Goal: Information Seeking & Learning: Learn about a topic

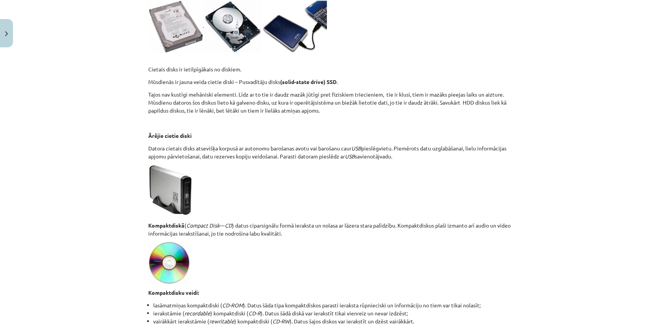
scroll to position [381, 0]
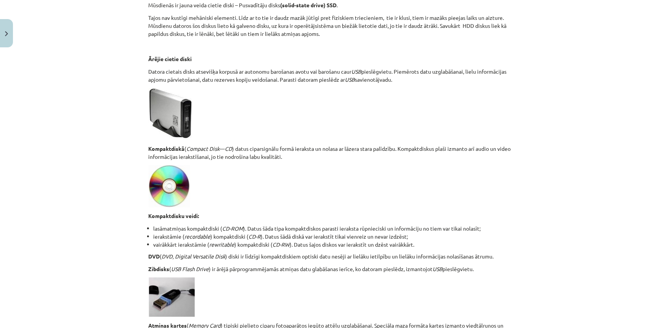
click at [162, 193] on img at bounding box center [170, 186] width 42 height 42
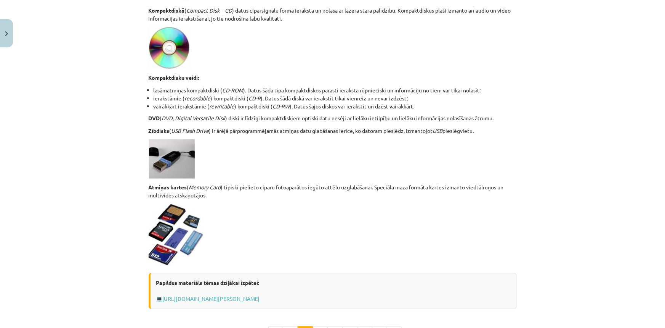
scroll to position [520, 0]
click at [179, 164] on img at bounding box center [172, 158] width 46 height 39
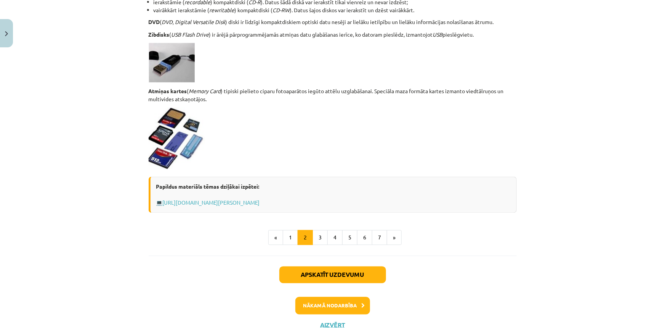
scroll to position [624, 0]
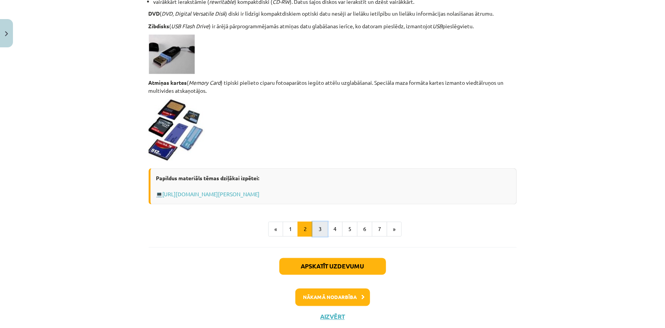
click at [317, 235] on button "3" at bounding box center [320, 229] width 15 height 15
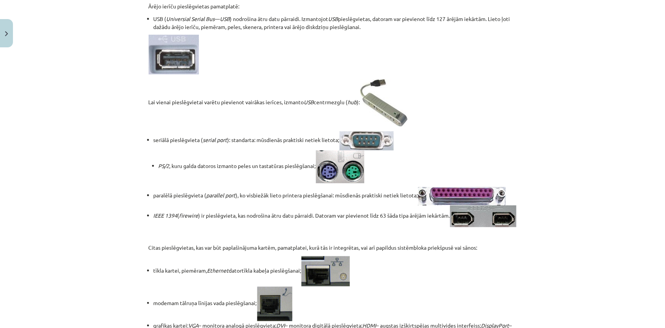
scroll to position [137, 0]
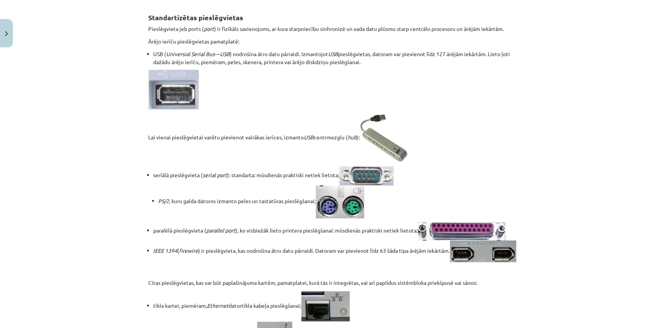
click at [324, 228] on li "paralēlā pieslēgvieta ( parallel port ), ko visbiežāk lieto printera pieslēgšan…" at bounding box center [335, 231] width 363 height 18
click at [330, 217] on img at bounding box center [340, 201] width 48 height 33
click at [332, 200] on img at bounding box center [340, 201] width 48 height 33
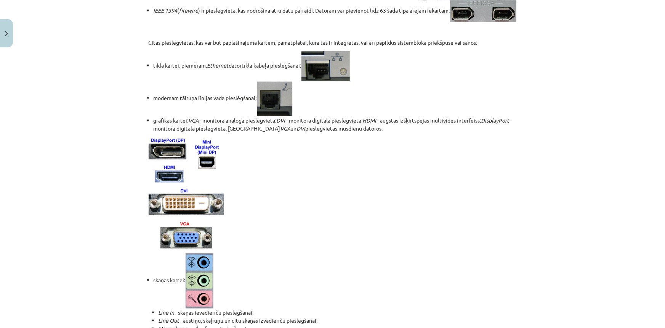
scroll to position [379, 0]
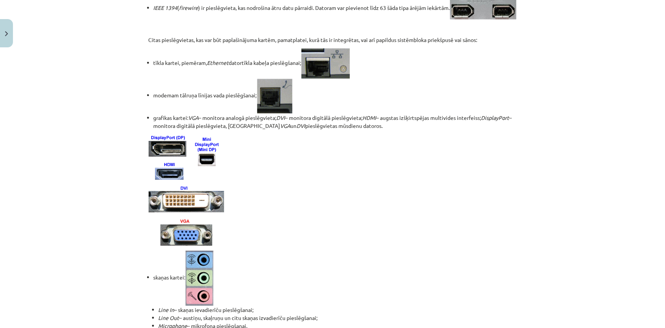
click at [171, 223] on img at bounding box center [186, 189] width 75 height 112
drag, startPoint x: 218, startPoint y: 160, endPoint x: 259, endPoint y: 138, distance: 46.3
click at [187, 114] on li "modemam tālruņa līnijas vada pieslēgšanai;" at bounding box center [335, 96] width 363 height 35
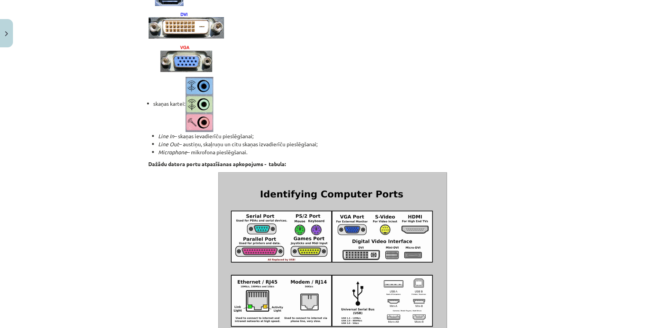
click at [191, 130] on img at bounding box center [200, 104] width 28 height 55
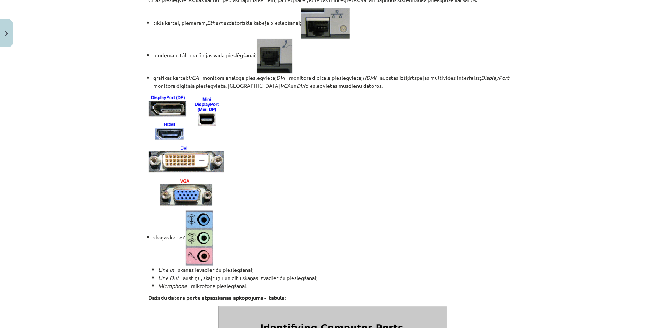
scroll to position [483, 0]
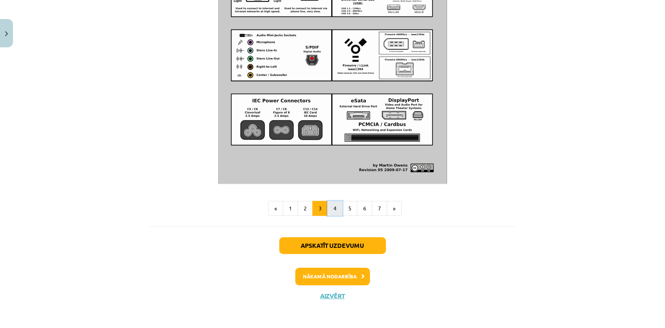
click at [329, 209] on button "4" at bounding box center [335, 208] width 15 height 15
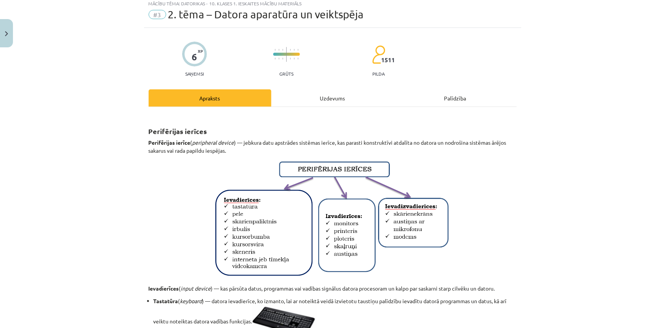
scroll to position [34, 0]
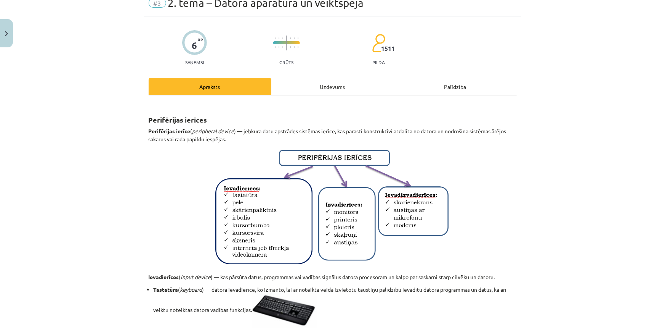
click at [286, 302] on img at bounding box center [284, 310] width 65 height 34
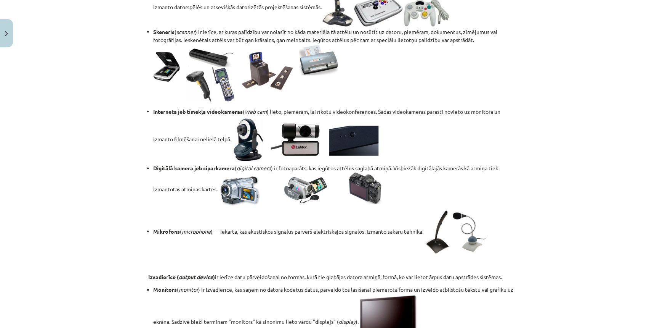
scroll to position [624, 0]
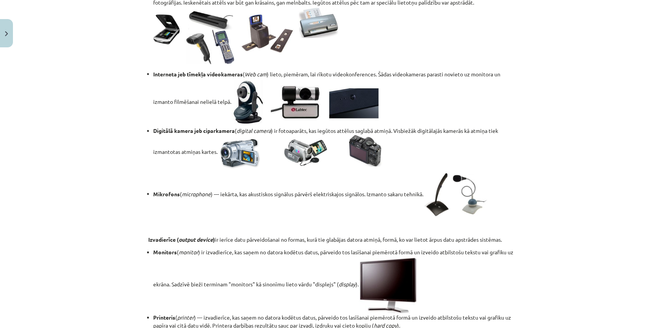
click at [441, 224] on p at bounding box center [333, 227] width 368 height 8
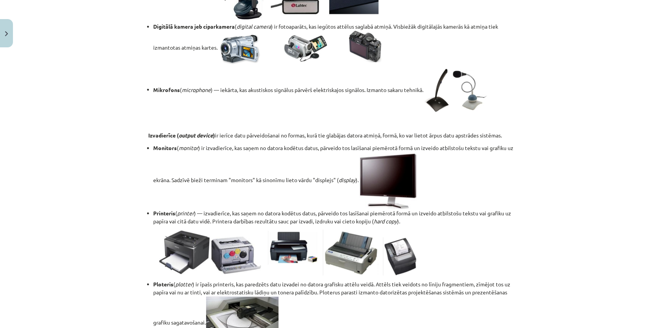
scroll to position [797, 0]
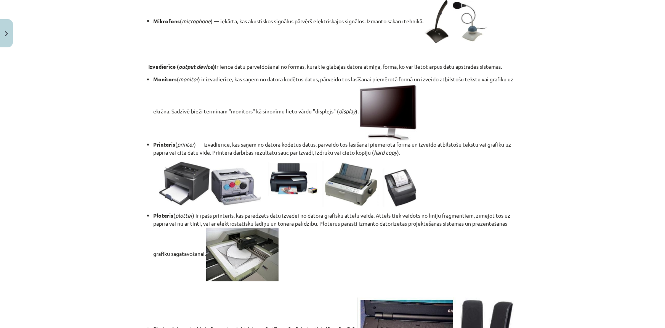
click at [260, 273] on img at bounding box center [242, 253] width 72 height 53
click at [249, 254] on img at bounding box center [242, 253] width 72 height 53
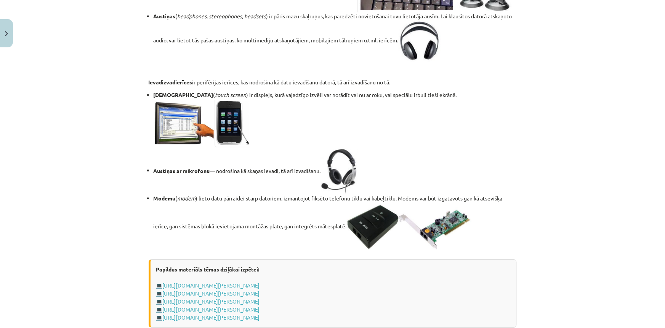
scroll to position [1213, 0]
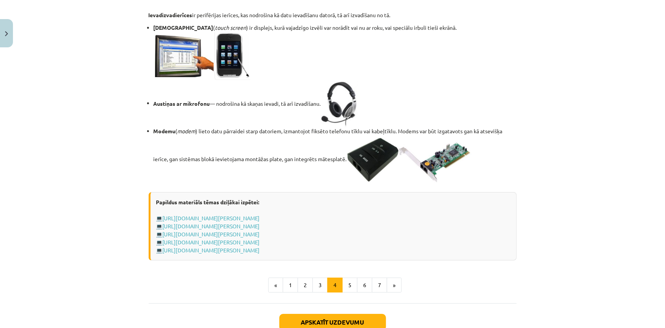
drag, startPoint x: 414, startPoint y: 231, endPoint x: 407, endPoint y: 231, distance: 7.3
click at [414, 184] on img at bounding box center [410, 159] width 126 height 49
drag, startPoint x: 336, startPoint y: 227, endPoint x: 354, endPoint y: 230, distance: 18.1
click at [350, 184] on li "Modemu ( modem ) lieto datu pārraidei starp datoriem, izmantojot fiksēto telefo…" at bounding box center [335, 155] width 363 height 57
click at [358, 184] on img at bounding box center [410, 159] width 126 height 49
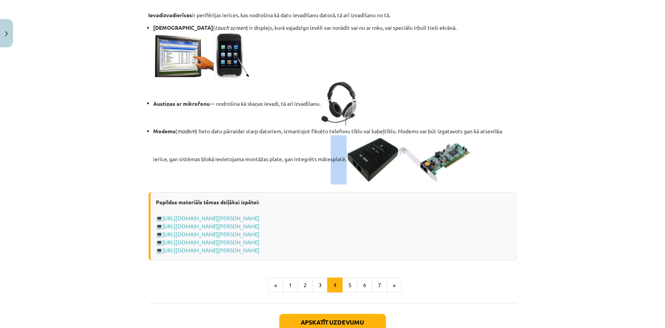
click at [366, 184] on img at bounding box center [410, 159] width 126 height 49
click at [380, 184] on img at bounding box center [410, 159] width 126 height 49
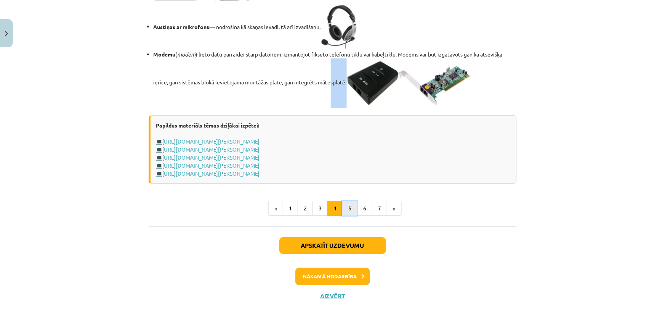
click at [348, 205] on button "5" at bounding box center [349, 208] width 15 height 15
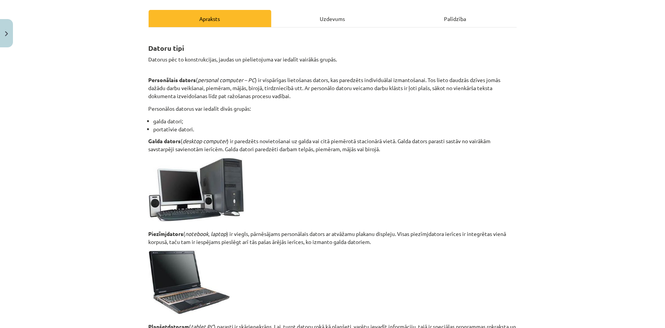
scroll to position [173, 0]
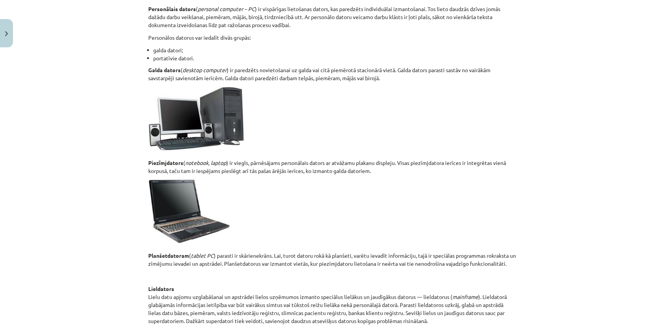
click at [219, 131] on img at bounding box center [197, 119] width 96 height 64
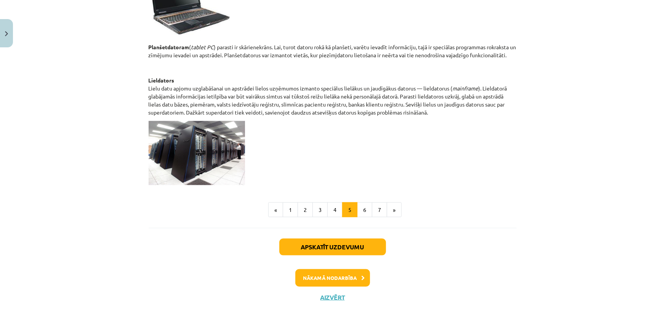
scroll to position [382, 0]
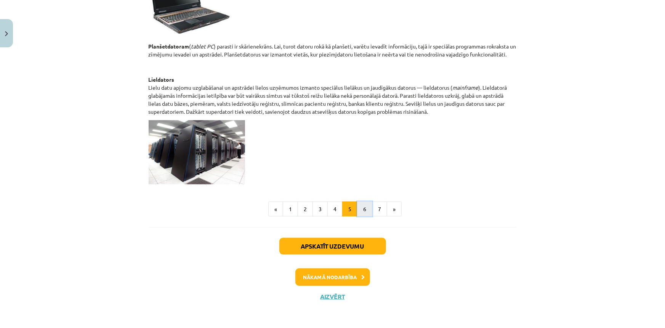
click at [362, 209] on button "6" at bounding box center [364, 208] width 15 height 15
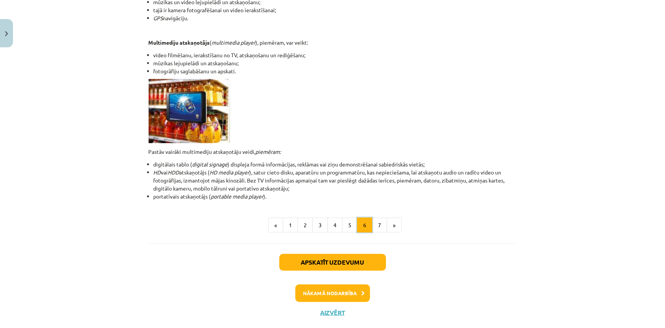
scroll to position [204, 0]
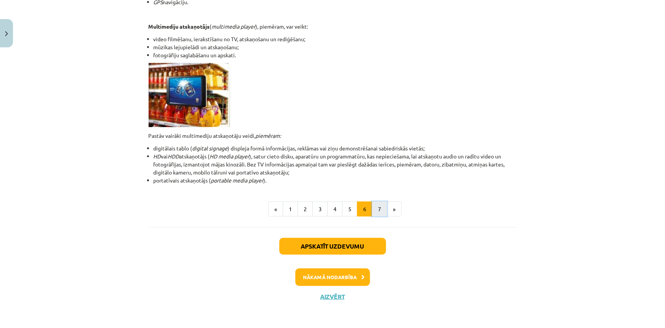
click at [377, 212] on button "7" at bounding box center [379, 208] width 15 height 15
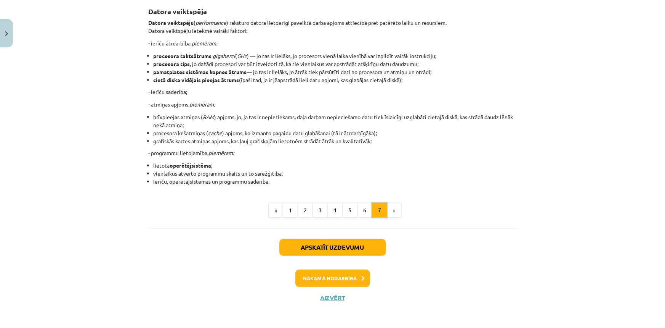
scroll to position [140, 0]
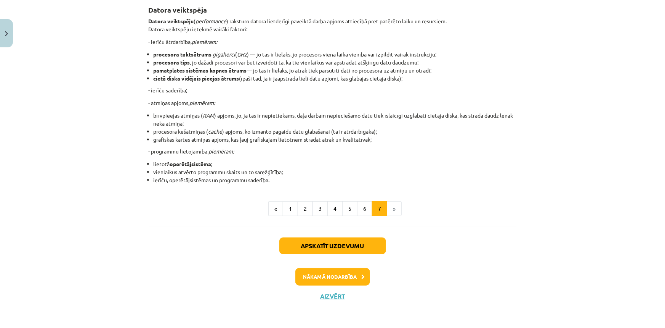
click at [390, 206] on li "»" at bounding box center [394, 208] width 14 height 15
click at [289, 206] on button "1" at bounding box center [290, 208] width 15 height 15
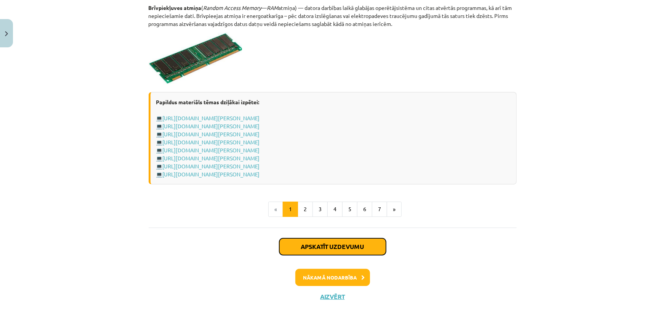
click at [310, 239] on button "Apskatīt uzdevumu" at bounding box center [332, 246] width 107 height 17
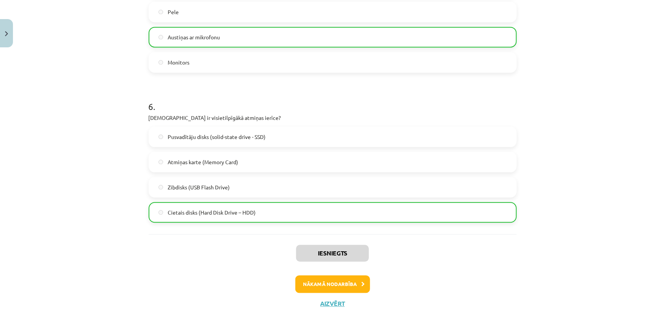
scroll to position [820, 0]
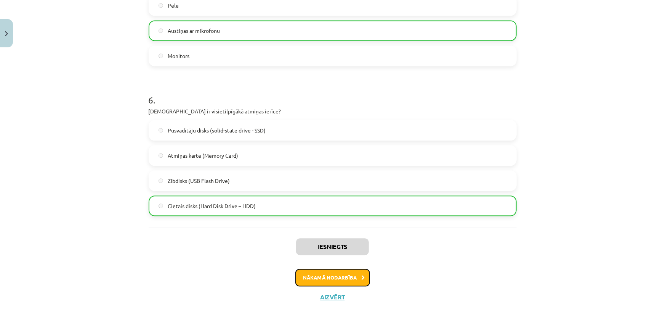
click at [346, 271] on button "Nākamā nodarbība" at bounding box center [333, 277] width 75 height 18
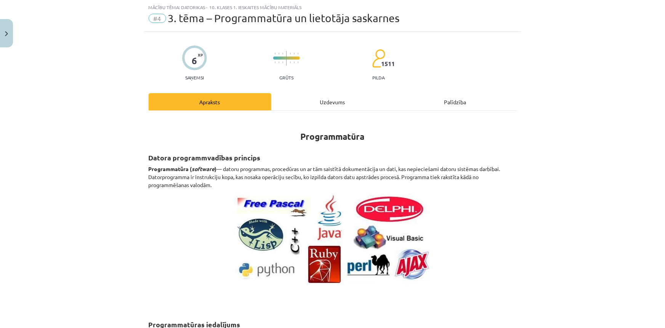
scroll to position [296, 0]
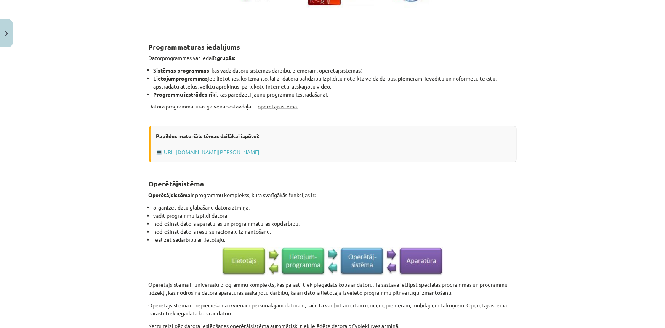
click at [319, 256] on img at bounding box center [332, 261] width 221 height 29
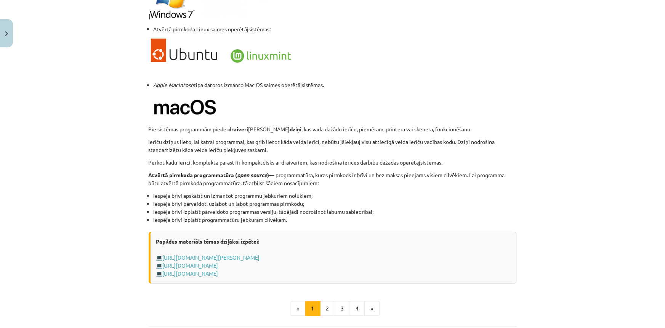
scroll to position [776, 0]
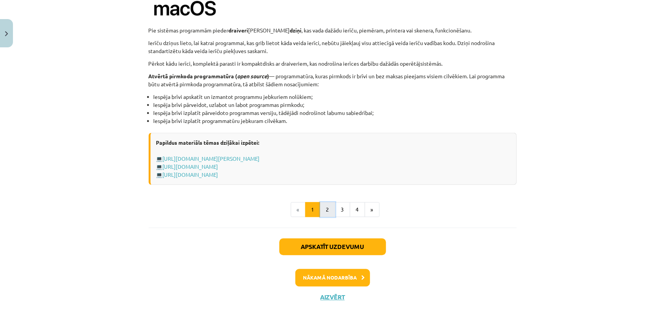
click at [322, 212] on button "2" at bounding box center [327, 209] width 15 height 15
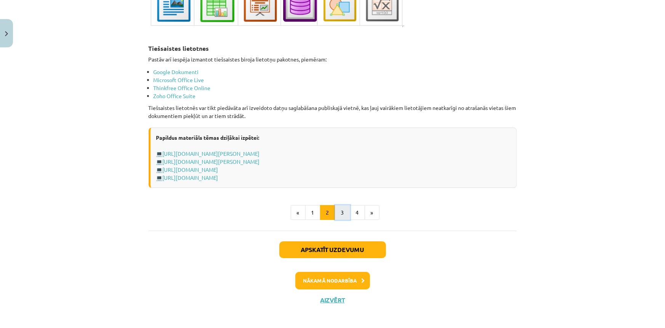
click at [338, 215] on button "3" at bounding box center [342, 212] width 15 height 15
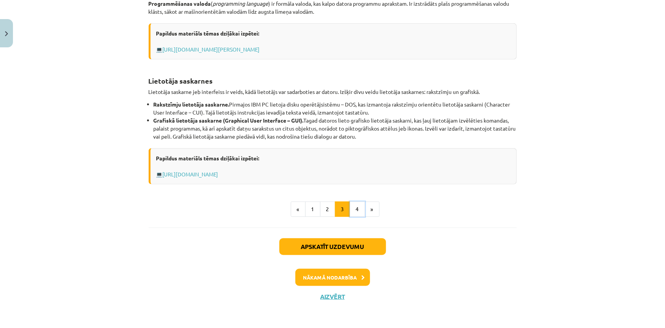
click at [350, 211] on button "4" at bounding box center [357, 208] width 15 height 15
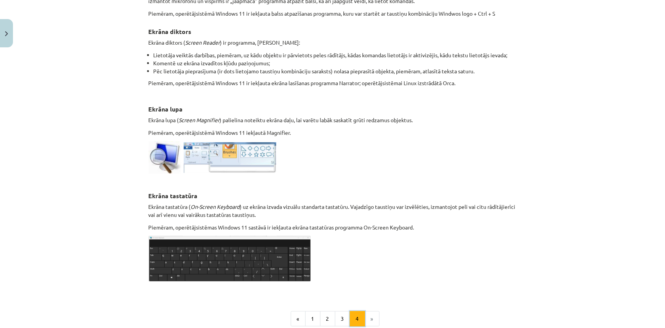
scroll to position [344, 0]
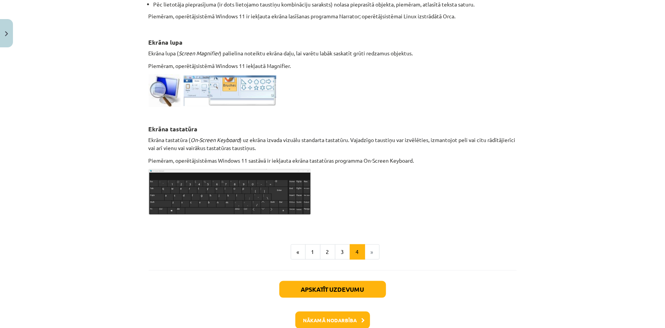
click at [369, 249] on li "»" at bounding box center [372, 251] width 14 height 15
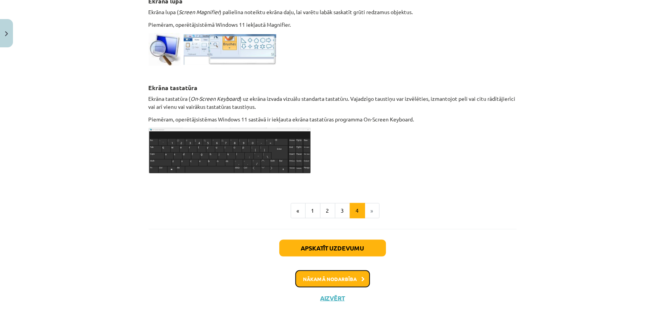
click at [358, 272] on button "Nākamā nodarbība" at bounding box center [333, 279] width 75 height 18
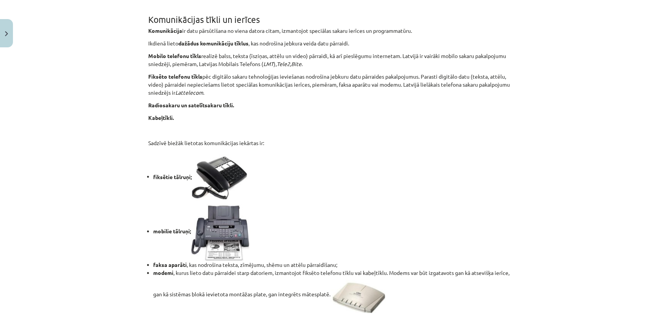
scroll to position [633, 0]
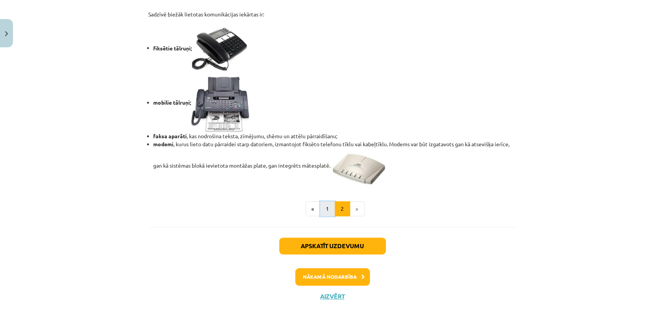
click at [324, 210] on button "1" at bounding box center [327, 208] width 15 height 15
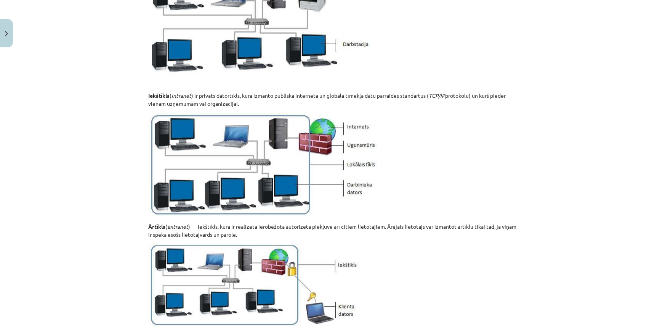
scroll to position [908, 0]
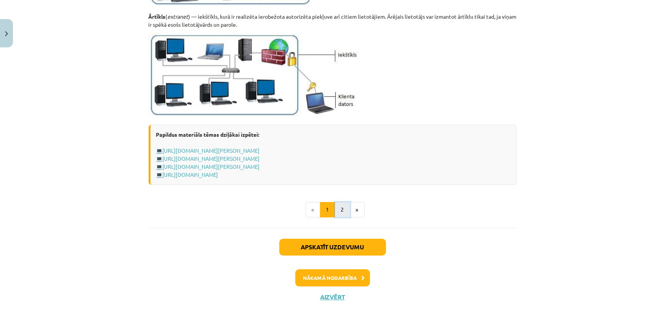
click at [338, 215] on button "2" at bounding box center [342, 209] width 15 height 15
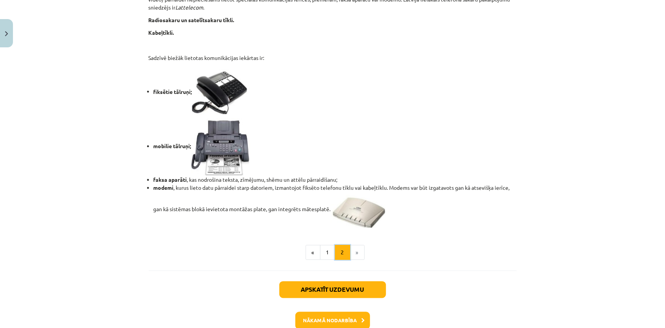
scroll to position [633, 0]
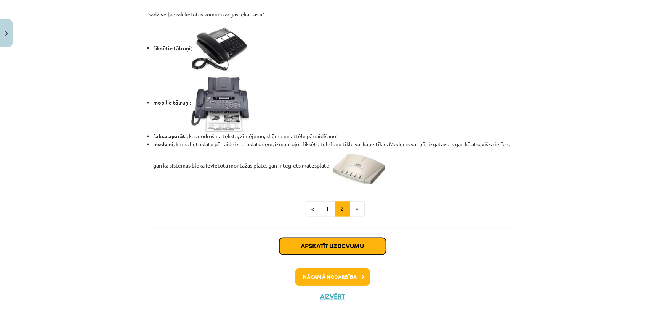
click at [324, 245] on button "Apskatīt uzdevumu" at bounding box center [332, 246] width 107 height 17
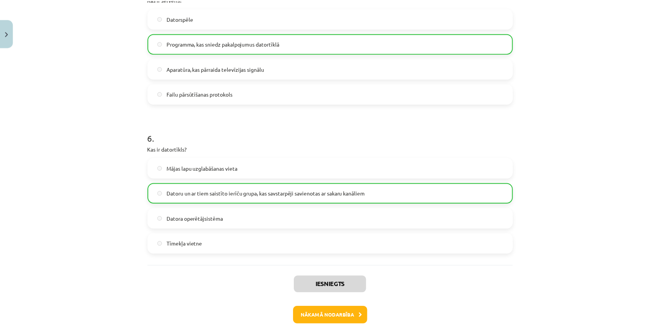
scroll to position [820, 0]
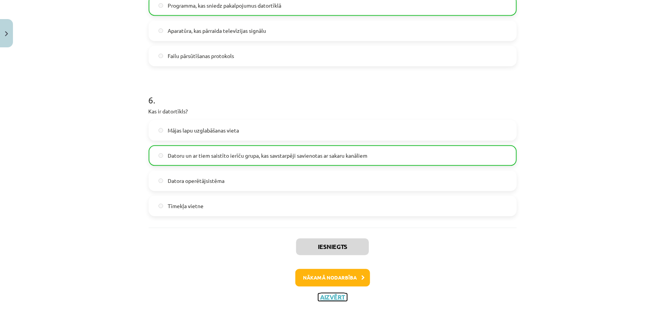
click at [329, 293] on button "Aizvērt" at bounding box center [332, 297] width 29 height 8
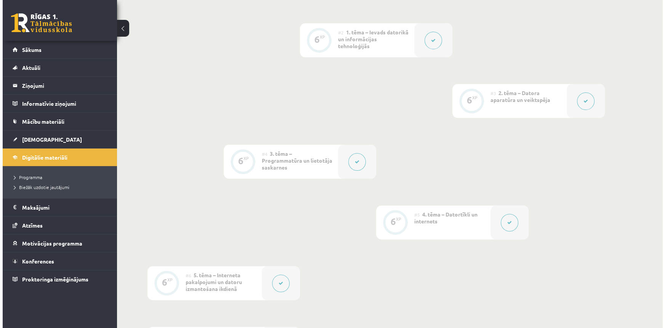
scroll to position [208, 0]
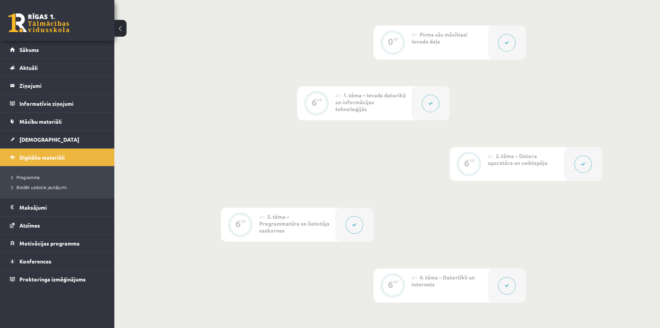
click at [506, 283] on icon at bounding box center [507, 285] width 5 height 5
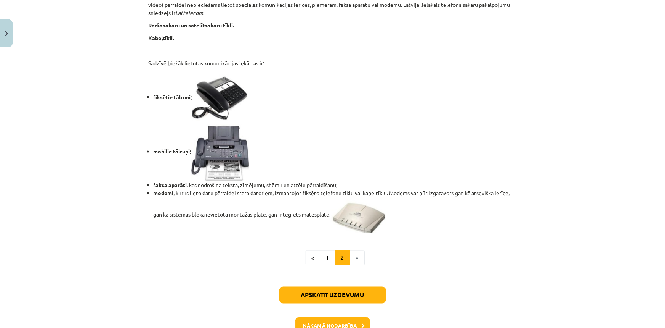
scroll to position [633, 0]
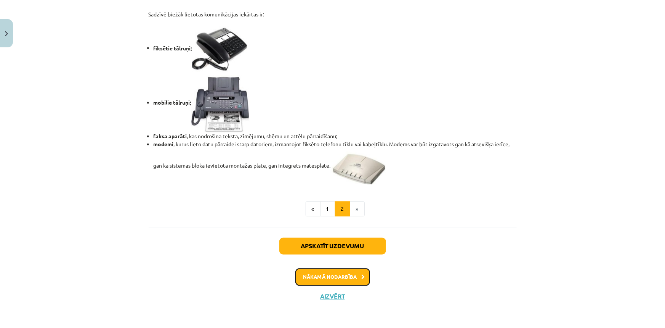
click at [345, 278] on button "Nākamā nodarbība" at bounding box center [333, 277] width 75 height 18
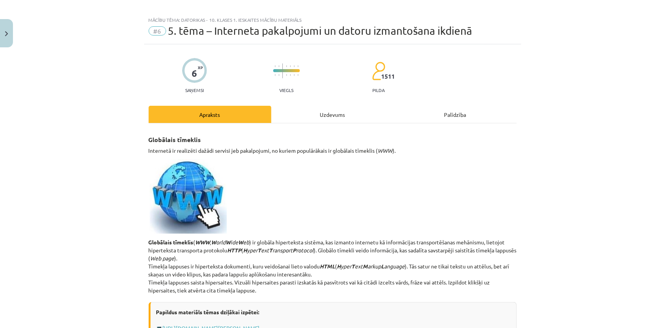
scroll to position [0, 0]
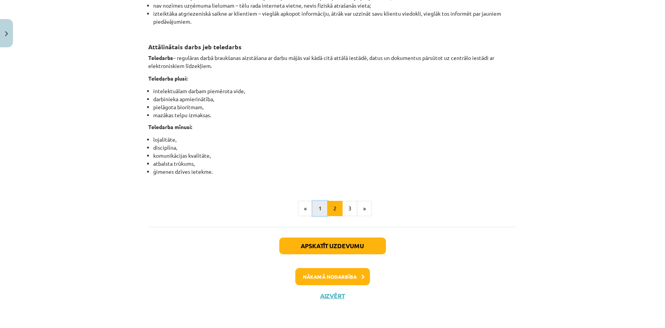
click at [316, 202] on button "1" at bounding box center [320, 208] width 15 height 15
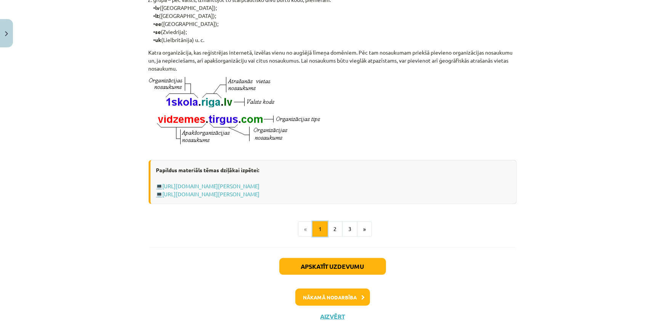
scroll to position [405, 0]
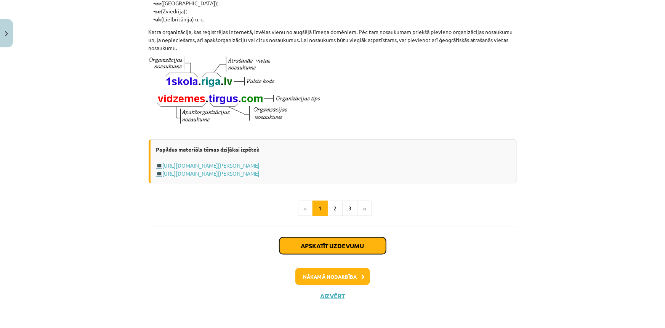
click at [319, 241] on button "Apskatīt uzdevumu" at bounding box center [332, 245] width 107 height 17
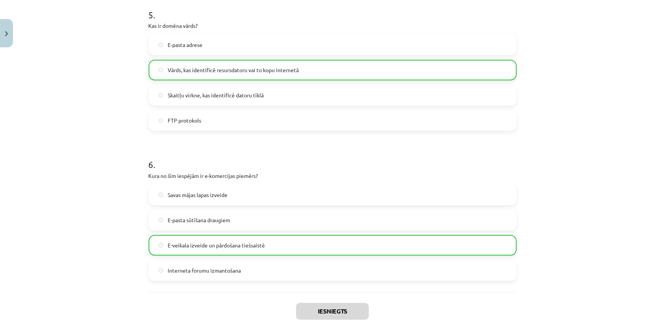
scroll to position [770, 0]
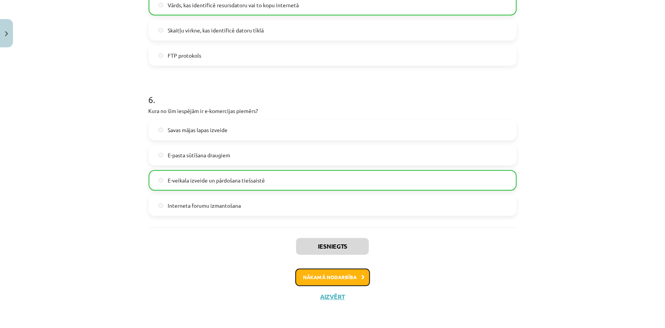
click at [347, 273] on button "Nākamā nodarbība" at bounding box center [333, 277] width 75 height 18
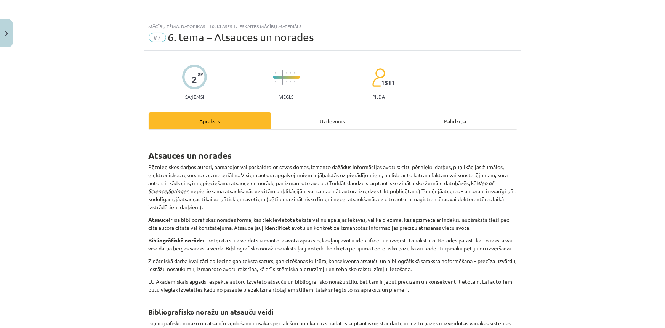
scroll to position [277, 0]
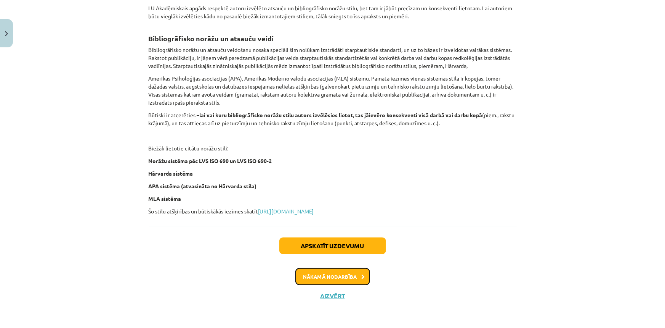
click at [335, 276] on button "Nākamā nodarbība" at bounding box center [333, 277] width 75 height 18
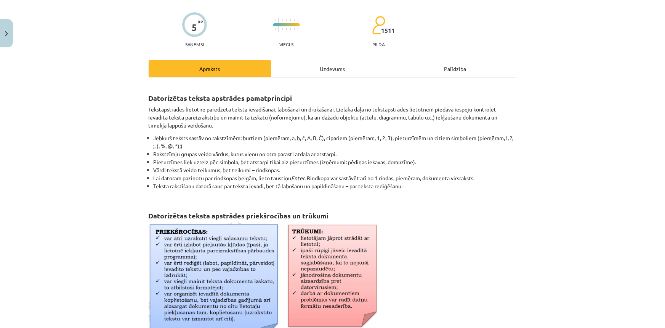
scroll to position [19, 0]
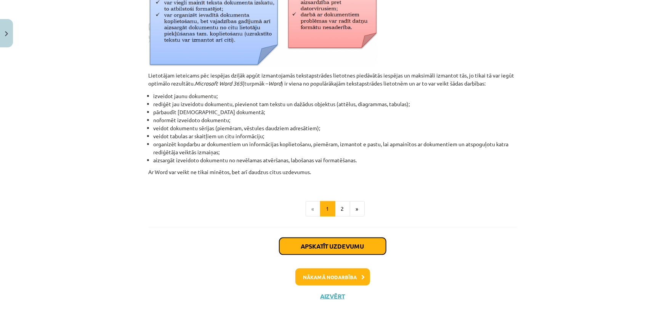
click at [319, 246] on button "Apskatīt uzdevumu" at bounding box center [332, 246] width 107 height 17
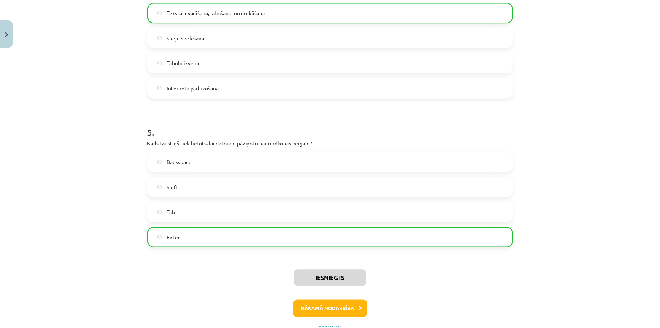
scroll to position [645, 0]
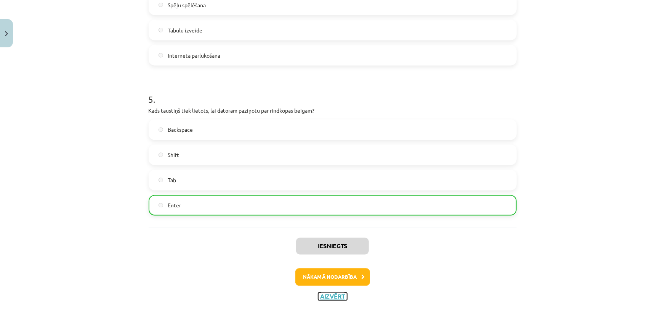
click at [326, 292] on button "Aizvērt" at bounding box center [332, 296] width 29 height 8
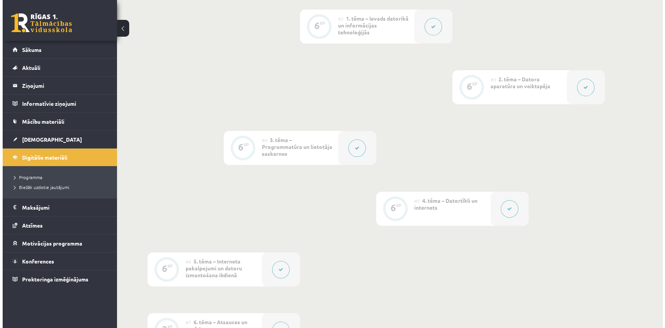
scroll to position [312, 0]
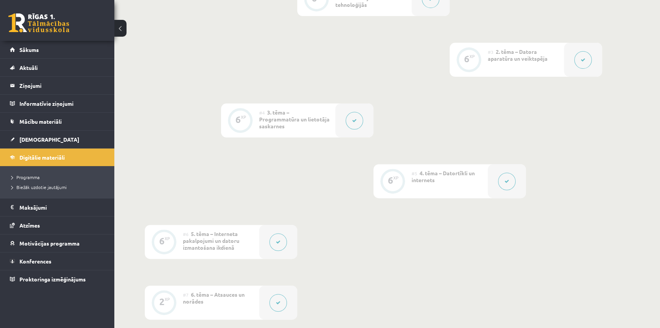
click at [280, 246] on button at bounding box center [279, 242] width 18 height 18
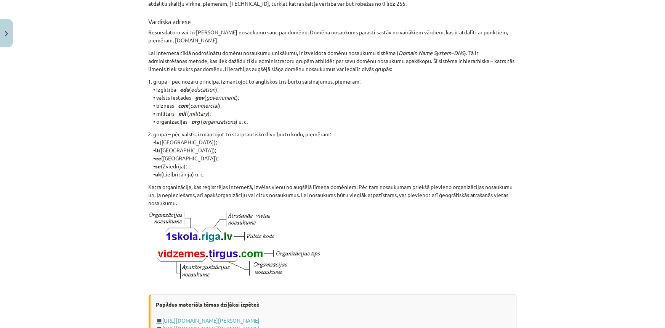
scroll to position [405, 0]
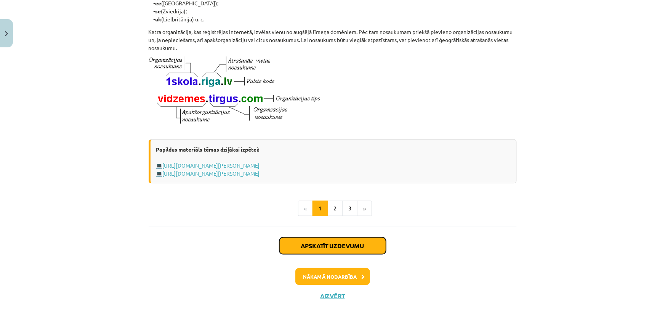
click at [302, 242] on button "Apskatīt uzdevumu" at bounding box center [332, 245] width 107 height 17
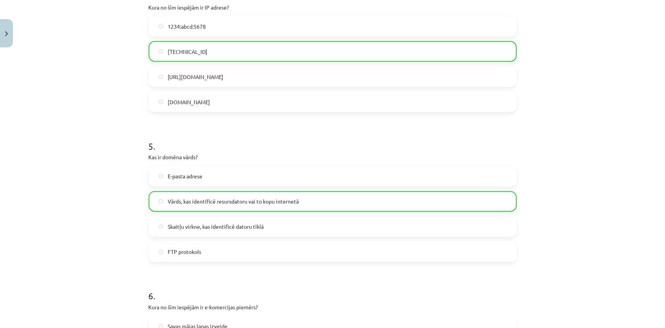
scroll to position [770, 0]
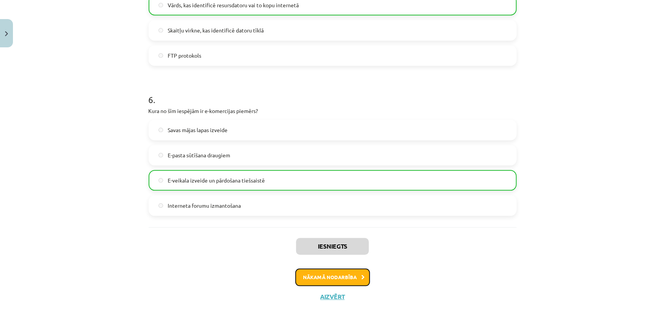
click at [341, 279] on button "Nākamā nodarbība" at bounding box center [333, 277] width 75 height 18
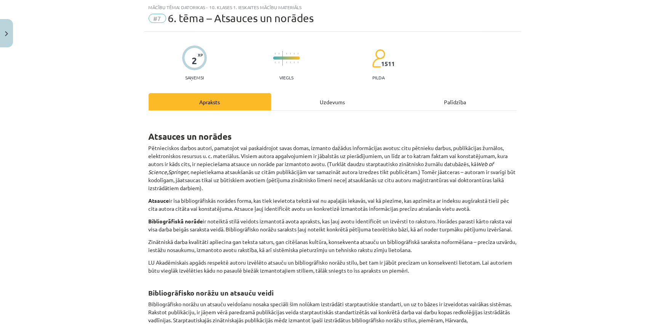
scroll to position [280, 0]
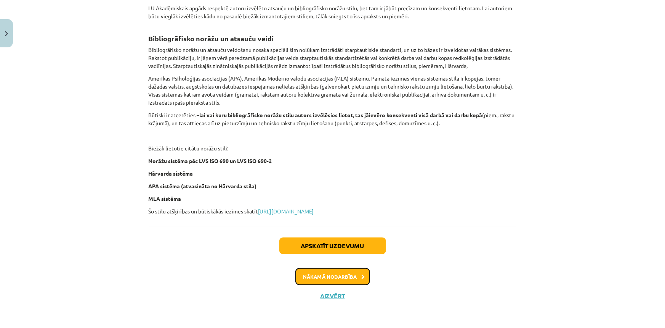
drag, startPoint x: 345, startPoint y: 273, endPoint x: 300, endPoint y: 252, distance: 49.3
click at [300, 256] on div "Apskatīt uzdevumu Nākamā nodarbība Aizvērt" at bounding box center [333, 265] width 368 height 78
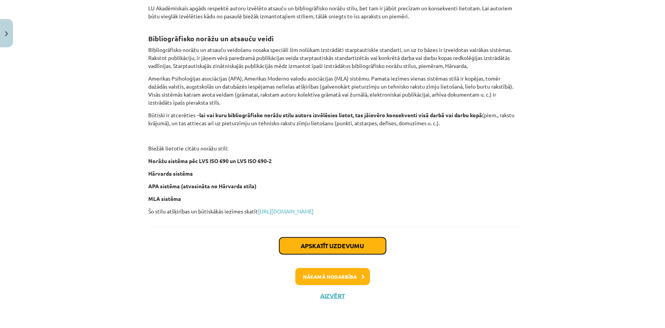
click at [305, 246] on button "Apskatīt uzdevumu" at bounding box center [332, 245] width 107 height 17
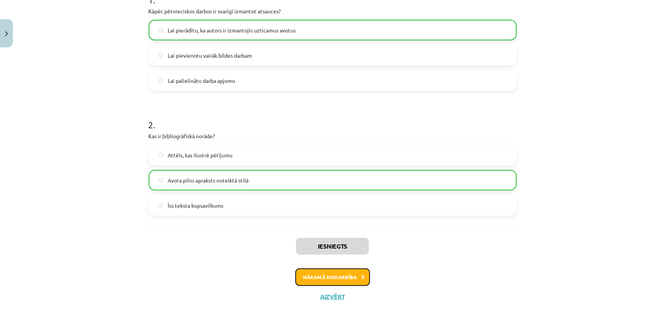
click at [349, 278] on button "Nākamā nodarbība" at bounding box center [333, 277] width 75 height 18
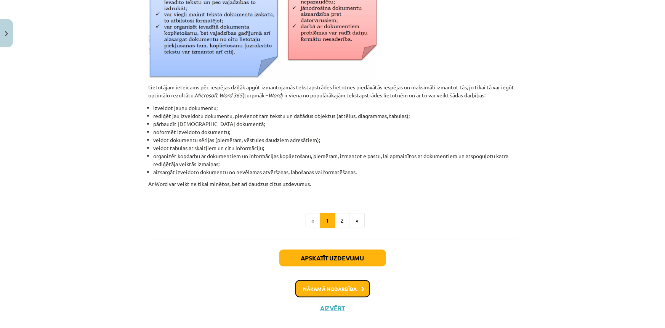
scroll to position [331, 0]
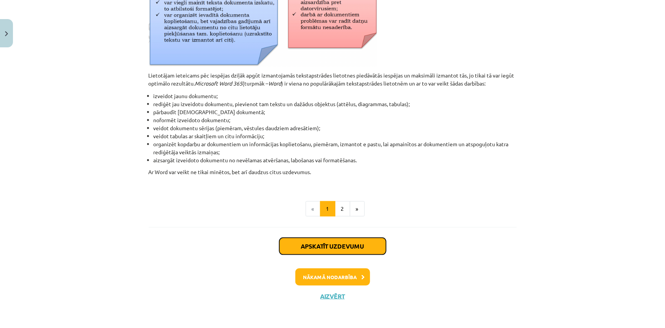
click at [343, 244] on button "Apskatīt uzdevumu" at bounding box center [332, 246] width 107 height 17
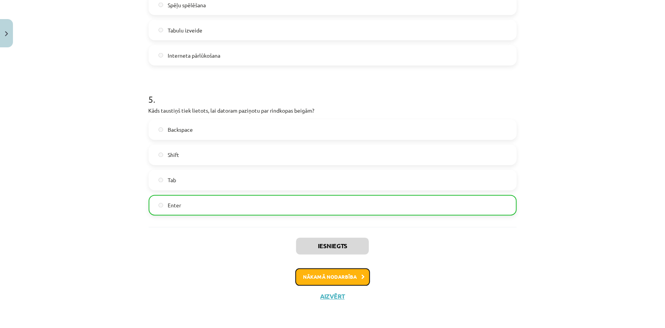
click at [349, 277] on button "Nākamā nodarbība" at bounding box center [333, 277] width 75 height 18
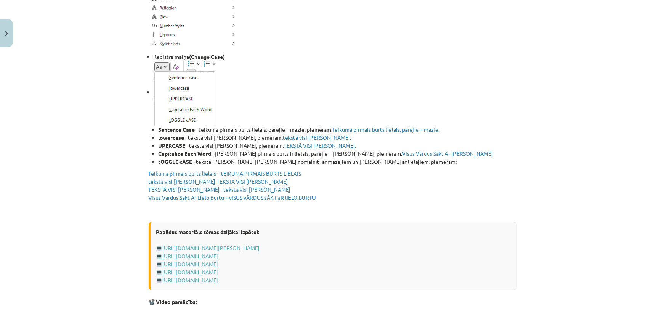
scroll to position [1398, 0]
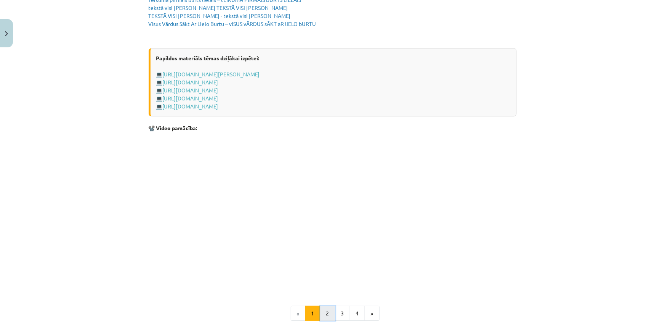
click at [324, 312] on button "2" at bounding box center [327, 312] width 15 height 15
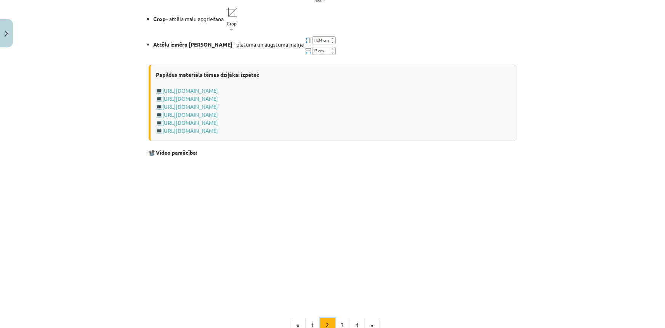
scroll to position [1154, 0]
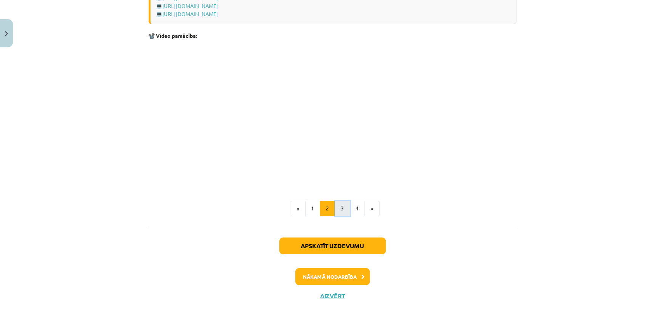
click at [344, 210] on button "3" at bounding box center [342, 208] width 15 height 15
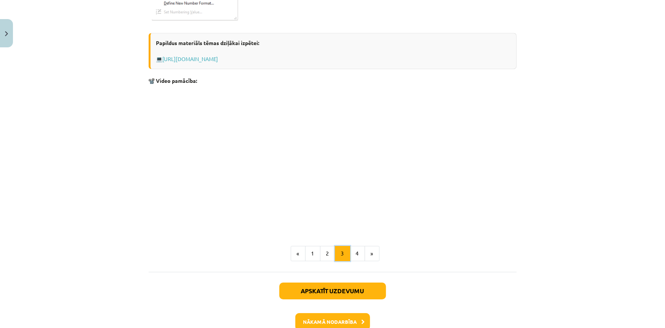
scroll to position [1224, 0]
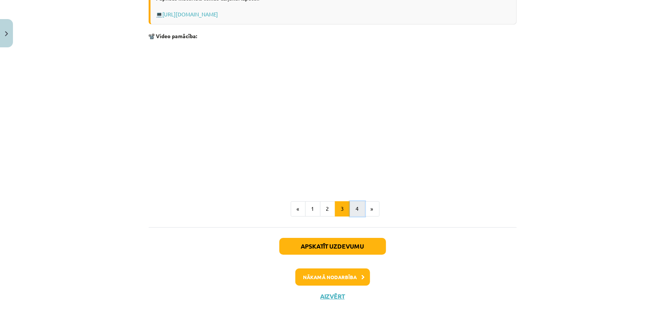
click at [354, 211] on button "4" at bounding box center [357, 208] width 15 height 15
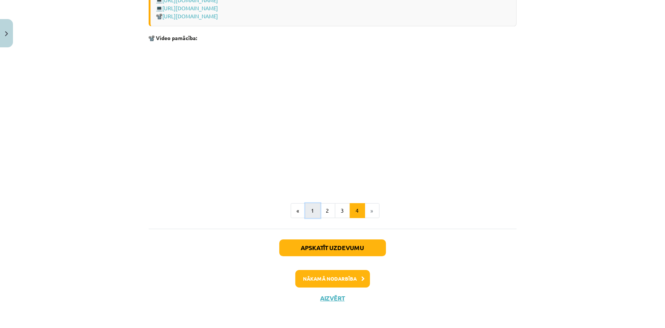
click at [311, 214] on button "1" at bounding box center [312, 210] width 15 height 15
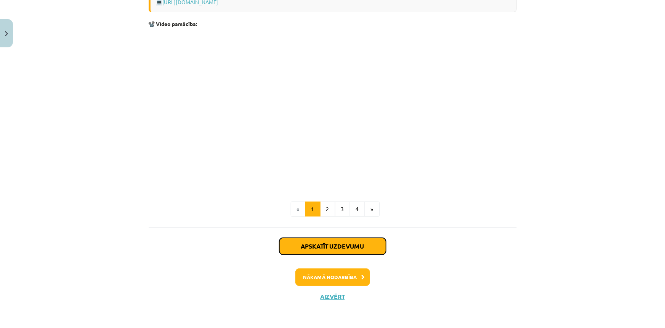
click at [322, 240] on button "Apskatīt uzdevumu" at bounding box center [332, 246] width 107 height 17
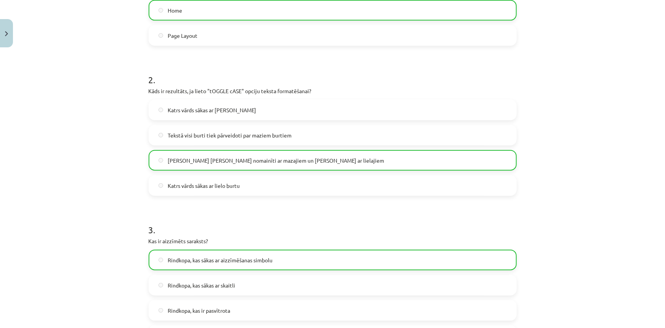
scroll to position [331, 0]
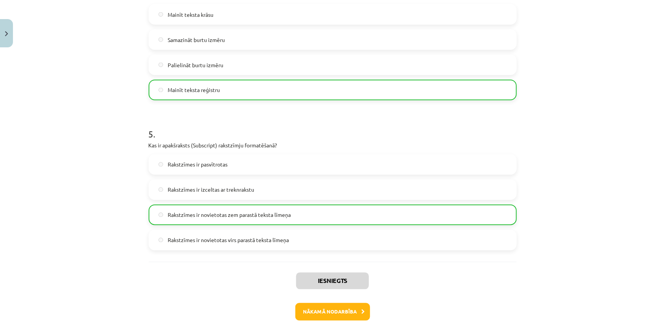
click at [302, 289] on div "Iesniegts Nākamā nodarbība Aizvērt" at bounding box center [333, 301] width 368 height 78
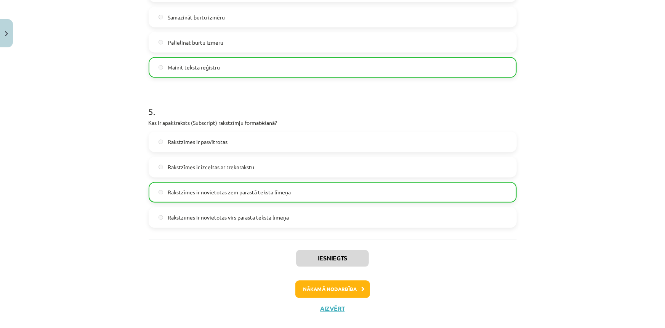
scroll to position [678, 0]
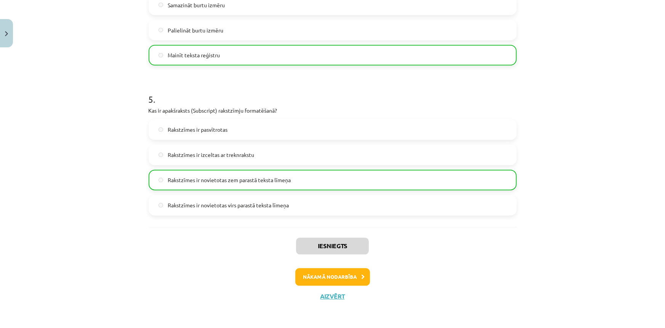
click at [304, 291] on div "Iesniegts Nākamā nodarbība Aizvērt" at bounding box center [333, 266] width 368 height 78
click at [335, 270] on button "Nākamā nodarbība" at bounding box center [333, 277] width 75 height 18
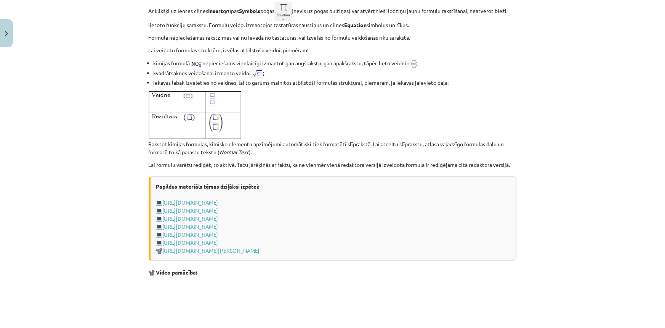
scroll to position [1544, 0]
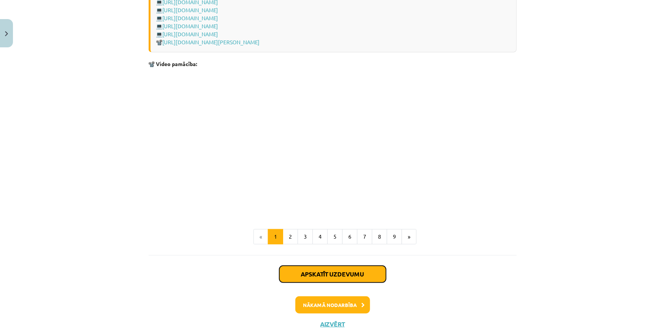
click at [368, 277] on button "Apskatīt uzdevumu" at bounding box center [332, 273] width 107 height 17
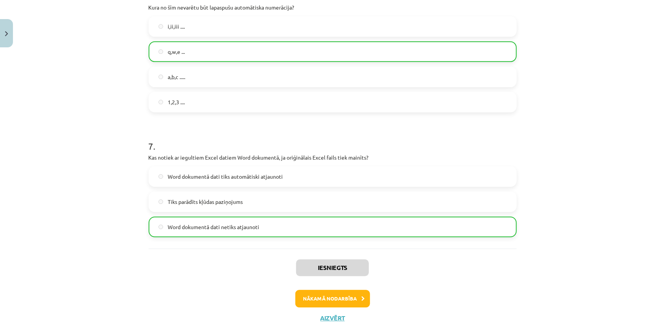
scroll to position [919, 0]
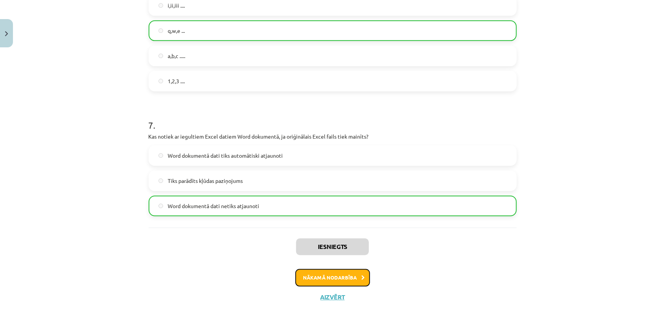
click at [324, 274] on button "Nākamā nodarbība" at bounding box center [333, 277] width 75 height 18
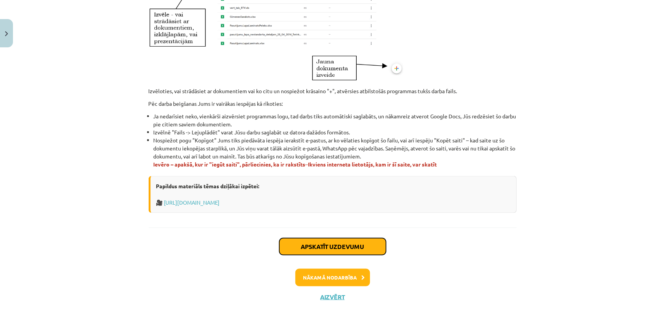
click at [355, 250] on button "Apskatīt uzdevumu" at bounding box center [332, 246] width 107 height 17
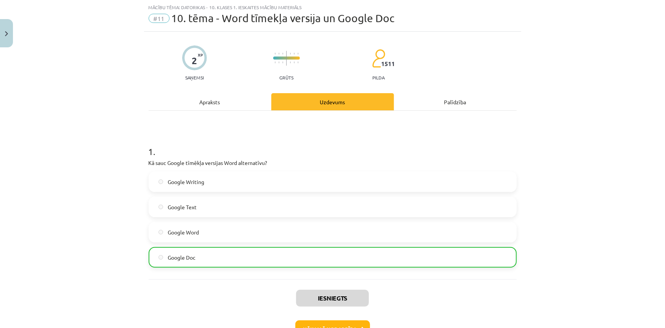
scroll to position [71, 0]
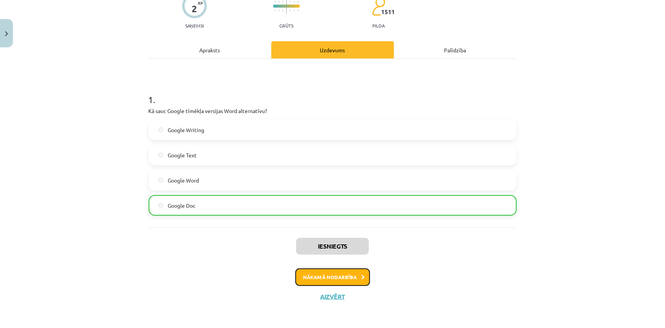
click at [341, 278] on button "Nākamā nodarbība" at bounding box center [333, 277] width 75 height 18
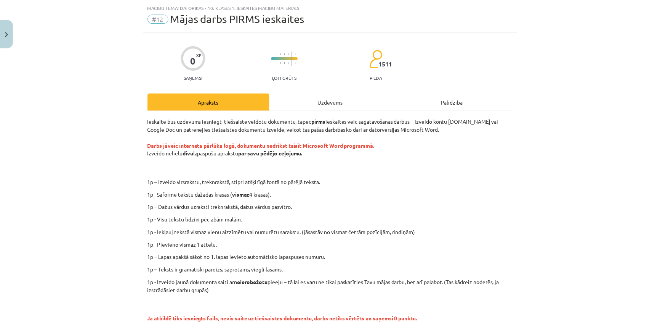
scroll to position [116, 0]
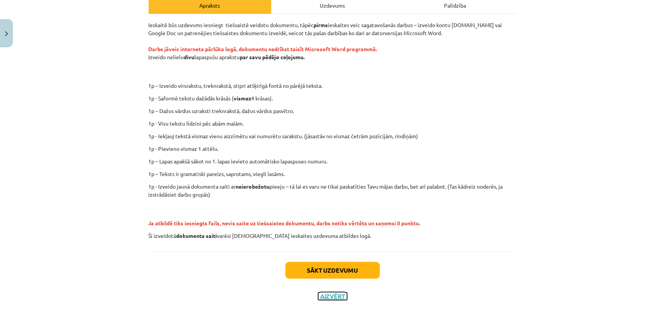
click at [335, 294] on button "Aizvērt" at bounding box center [332, 296] width 29 height 8
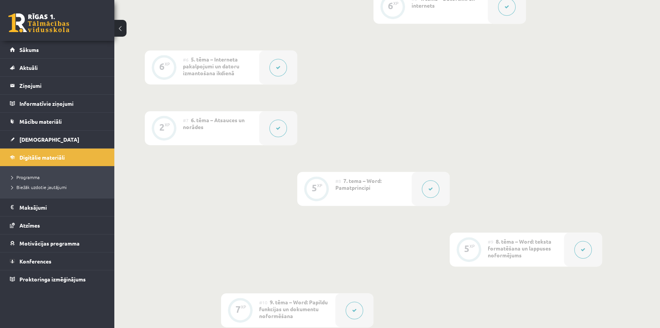
scroll to position [520, 0]
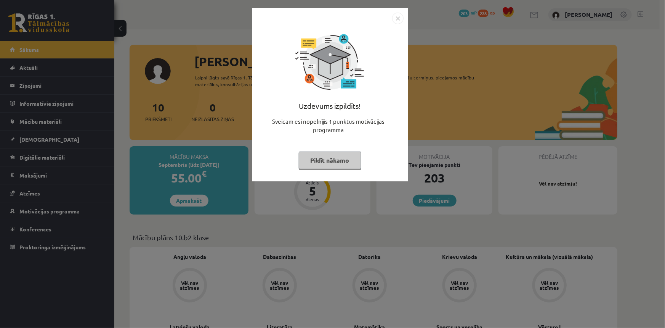
click at [396, 19] on img "Close" at bounding box center [397, 18] width 11 height 11
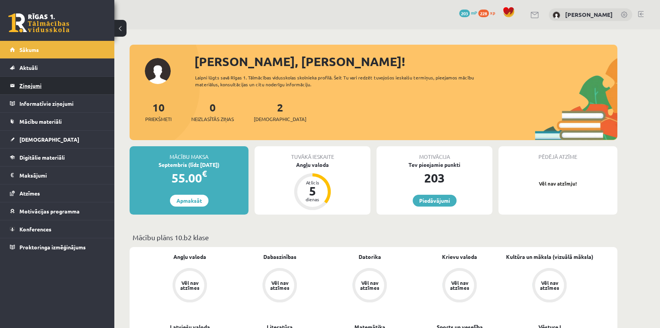
click at [18, 88] on link "Ziņojumi 0" at bounding box center [57, 86] width 95 height 18
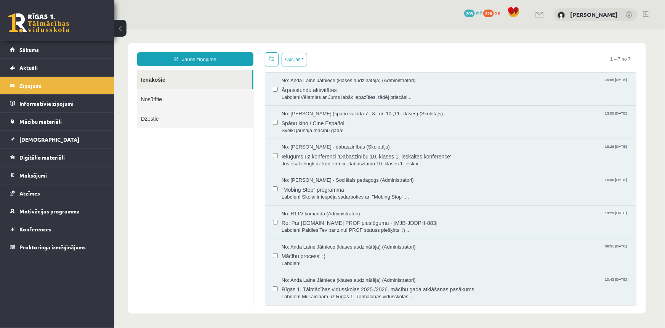
click at [153, 96] on link "Nosūtītie" at bounding box center [195, 98] width 116 height 19
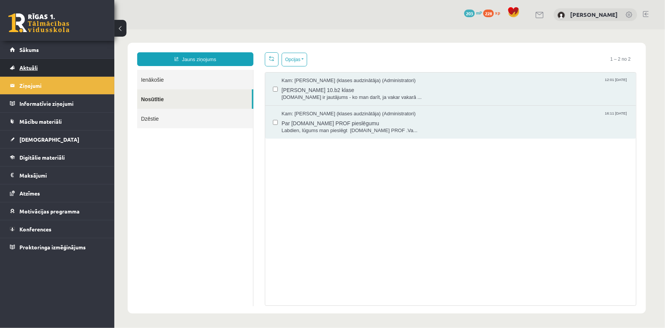
click at [22, 68] on span "Aktuāli" at bounding box center [28, 67] width 18 height 7
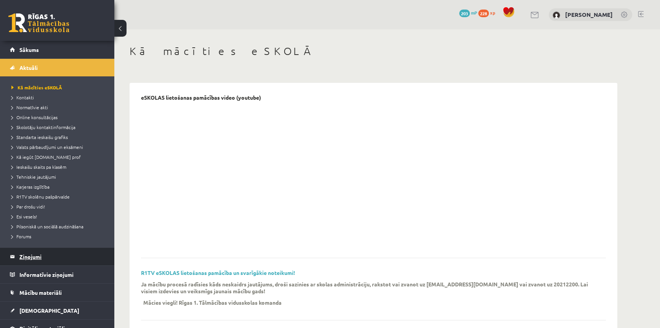
click at [41, 253] on legend "Ziņojumi 0" at bounding box center [61, 256] width 85 height 18
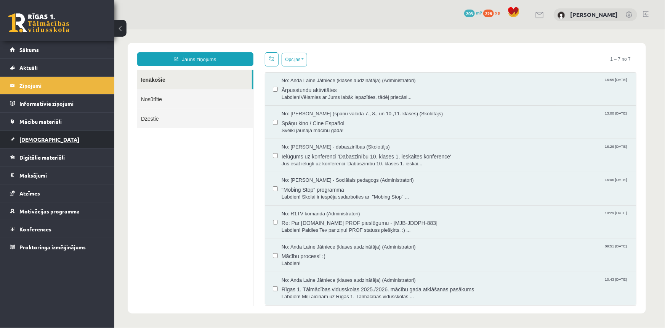
click at [34, 142] on link "[DEMOGRAPHIC_DATA]" at bounding box center [57, 139] width 95 height 18
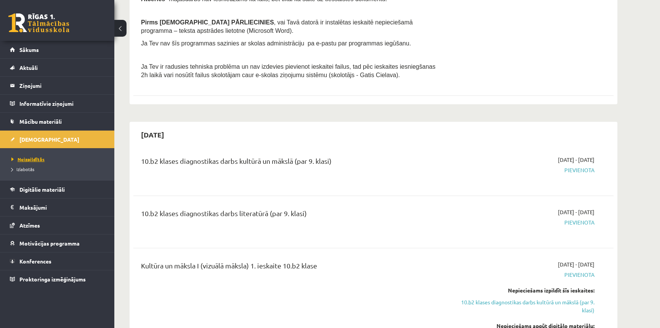
scroll to position [173, 0]
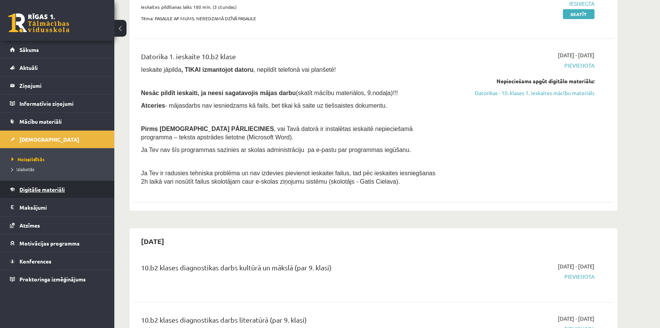
click at [40, 192] on link "Digitālie materiāli" at bounding box center [57, 189] width 95 height 18
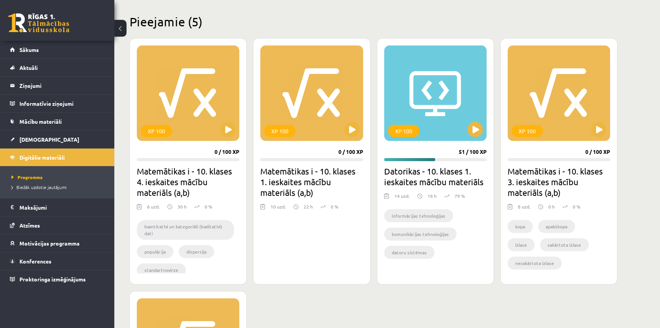
scroll to position [173, 0]
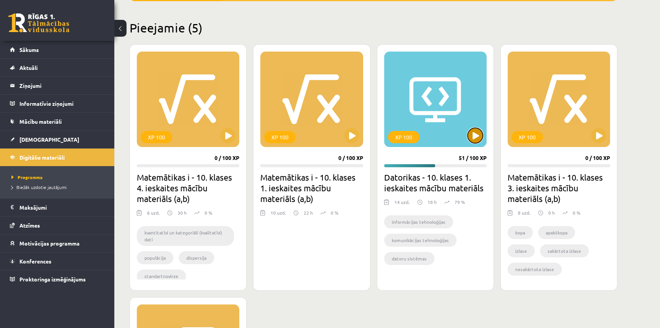
click at [474, 138] on button at bounding box center [475, 135] width 15 height 15
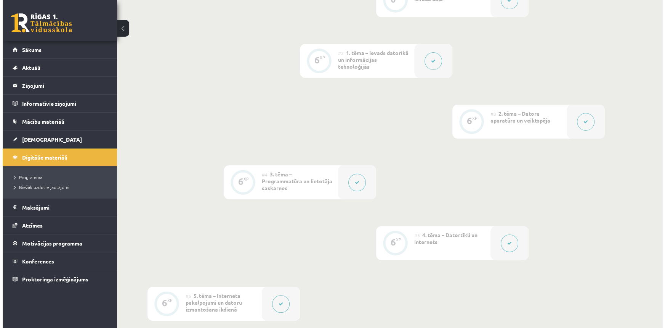
scroll to position [312, 0]
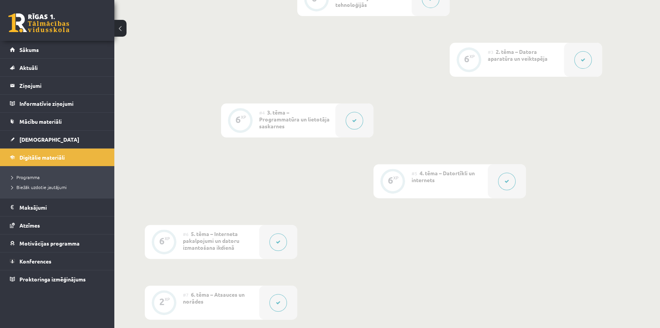
click at [510, 182] on button at bounding box center [507, 181] width 18 height 18
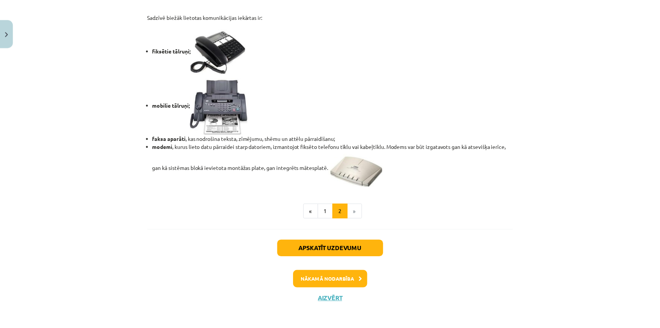
scroll to position [633, 0]
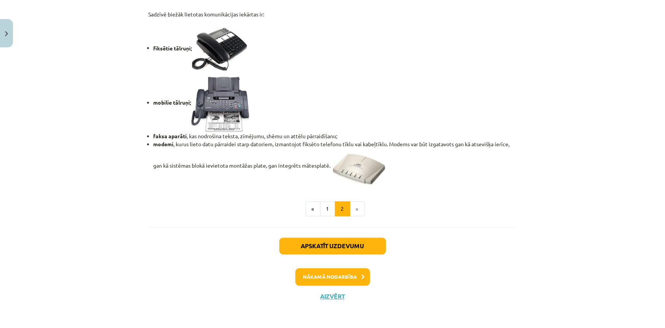
click at [350, 212] on li "»" at bounding box center [357, 208] width 14 height 15
click at [333, 291] on div "Apskatīt uzdevumu Nākamā nodarbība Aizvērt" at bounding box center [333, 266] width 368 height 78
click at [331, 296] on button "Aizvērt" at bounding box center [332, 296] width 29 height 8
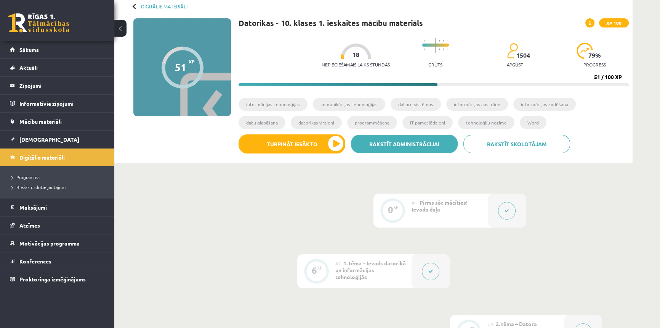
scroll to position [0, 0]
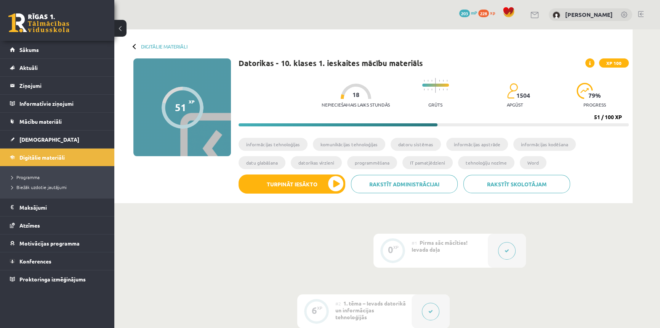
click at [585, 99] on div "79 % progress" at bounding box center [595, 97] width 36 height 29
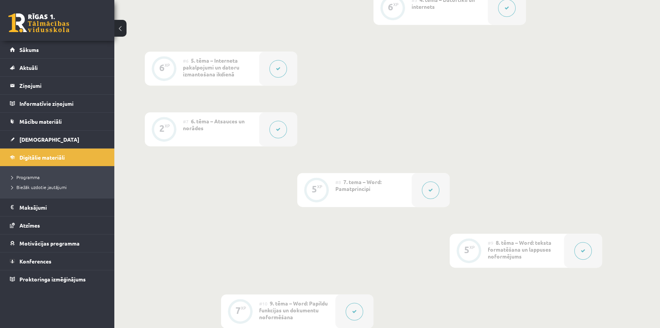
scroll to position [763, 0]
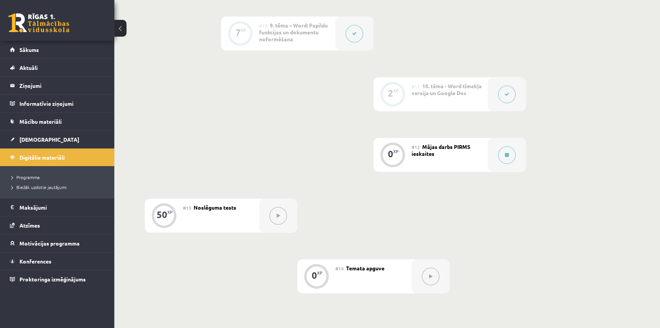
click at [281, 218] on button at bounding box center [279, 216] width 18 height 18
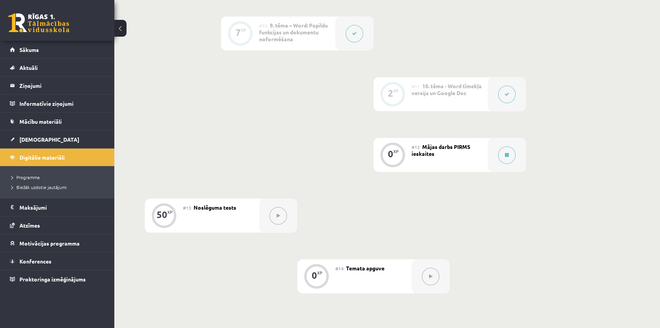
click at [281, 218] on button at bounding box center [279, 216] width 18 height 18
click at [235, 217] on div "#13 Noslēguma tests" at bounding box center [221, 215] width 76 height 34
click at [336, 275] on div "#14 Temata apguve" at bounding box center [374, 276] width 76 height 34
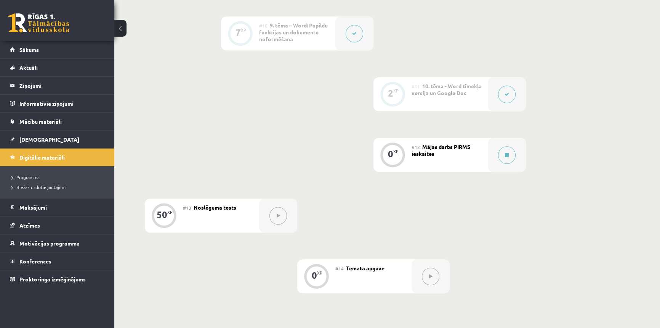
drag, startPoint x: 353, startPoint y: 271, endPoint x: 365, endPoint y: 270, distance: 11.4
click at [353, 271] on div "#14 Temata apguve" at bounding box center [374, 276] width 76 height 34
drag, startPoint x: 375, startPoint y: 268, endPoint x: 384, endPoint y: 268, distance: 9.2
click at [376, 268] on span "Temata apguve" at bounding box center [365, 267] width 39 height 7
click at [435, 281] on button at bounding box center [431, 276] width 18 height 18
